Goal: Find specific page/section: Find specific page/section

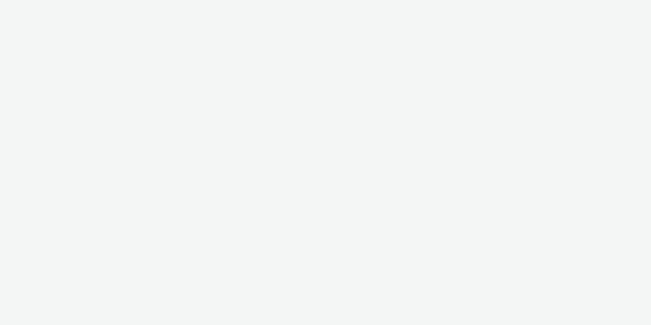
select select "2fc77e36-bb93-4aa3-9dff-dcb08e02eac6"
select select "633458d8-165b-4764-9f55-7760eda36fe8"
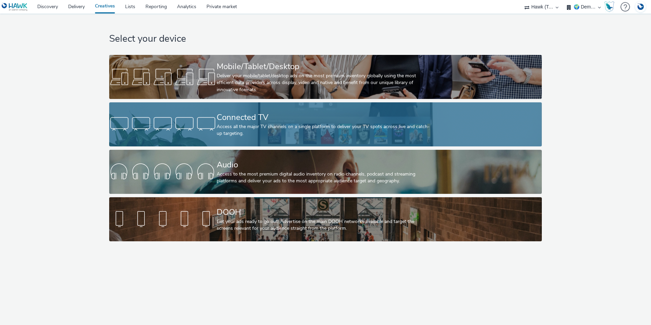
click at [189, 120] on div at bounding box center [162, 125] width 107 height 22
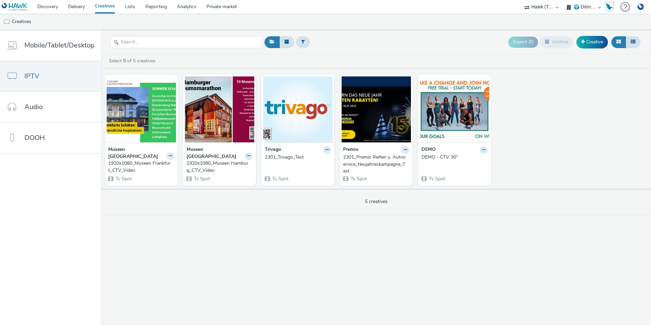
click at [227, 160] on div "1920x1080_Museen Hamburg_CTV_Video" at bounding box center [218, 167] width 63 height 14
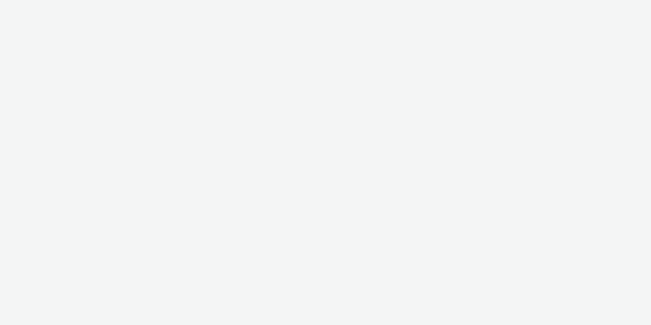
select select "fdd6df75-1d61-4035-b8b2-e303dce13929"
select select "81f8f10d-0682-4666-850e-e8b5770c7404"
select select "a1548b1e-0fde-418e-992c-2e089afb3761"
